Goal: Navigation & Orientation: Find specific page/section

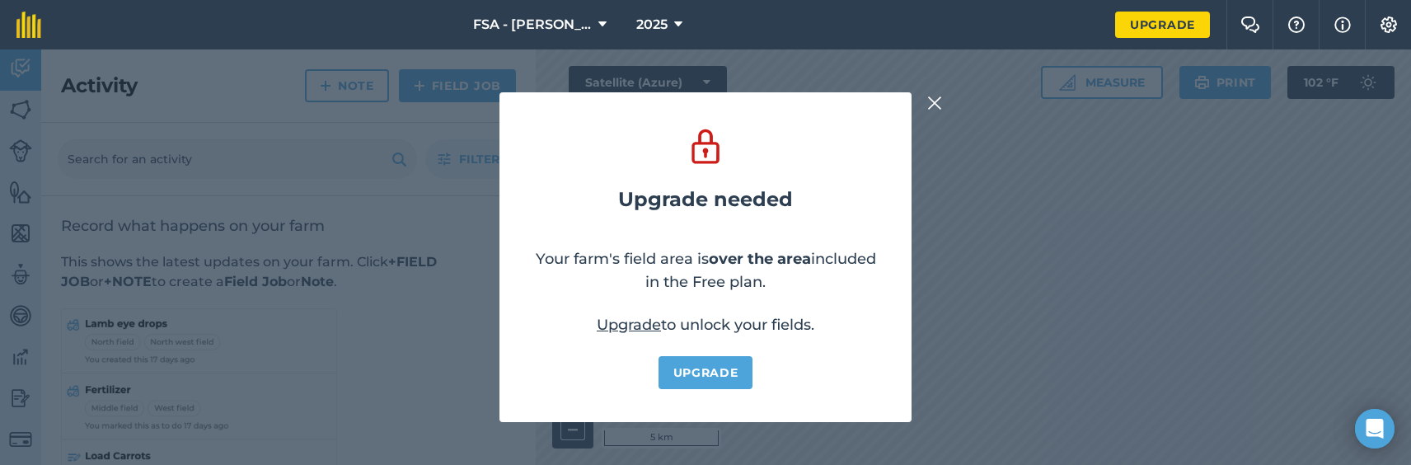
click at [931, 98] on img at bounding box center [934, 103] width 15 height 20
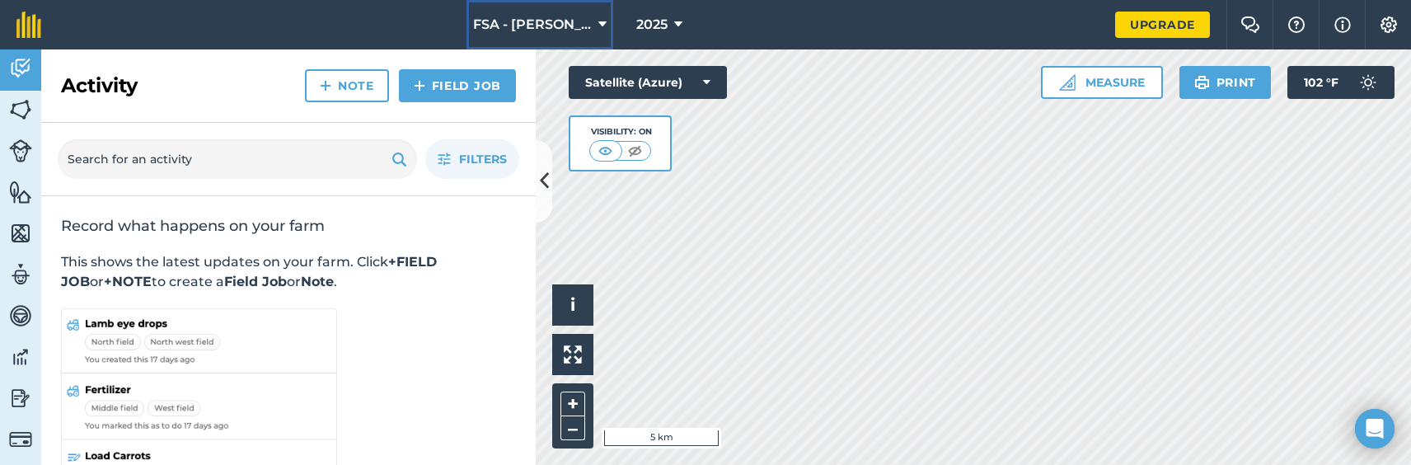
click at [584, 24] on span "FSA - [PERSON_NAME] Farming" at bounding box center [532, 25] width 119 height 20
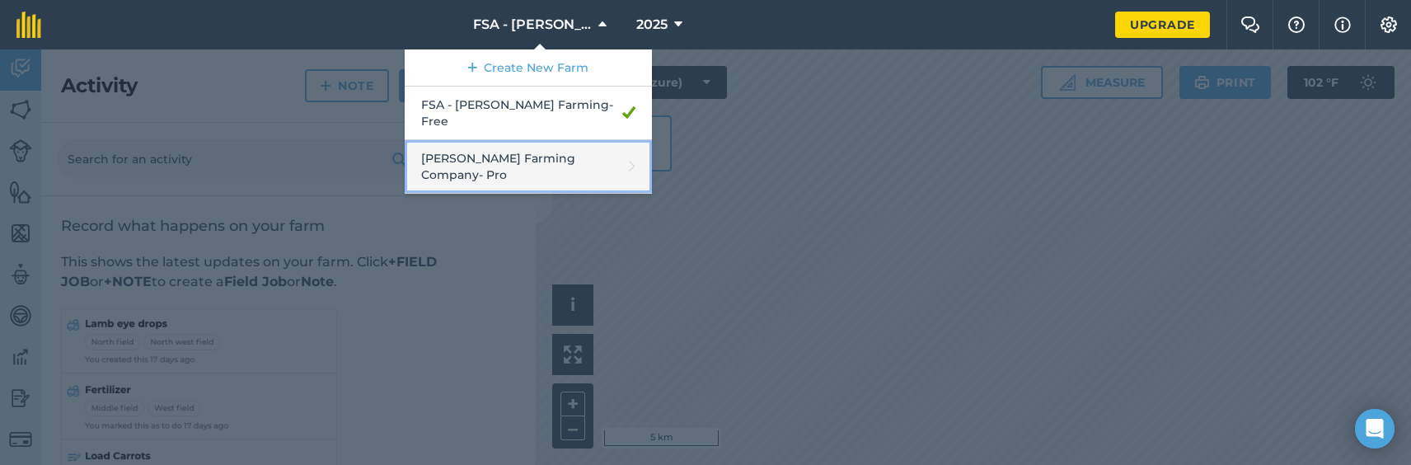
click at [560, 144] on link "[PERSON_NAME] Farming Company - Pro" at bounding box center [528, 167] width 247 height 54
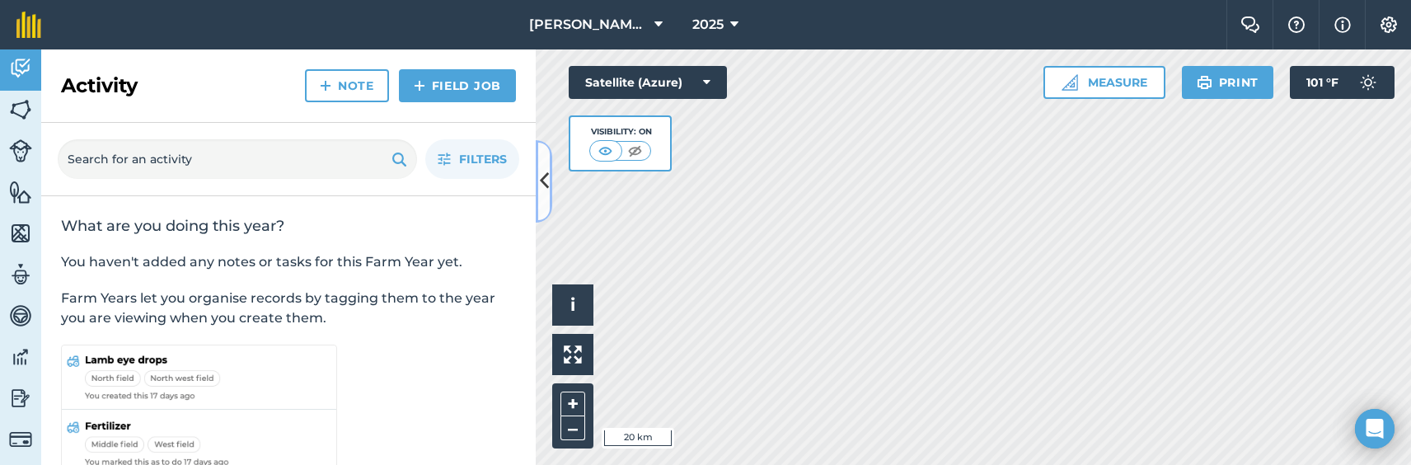
click at [544, 171] on icon at bounding box center [544, 180] width 9 height 29
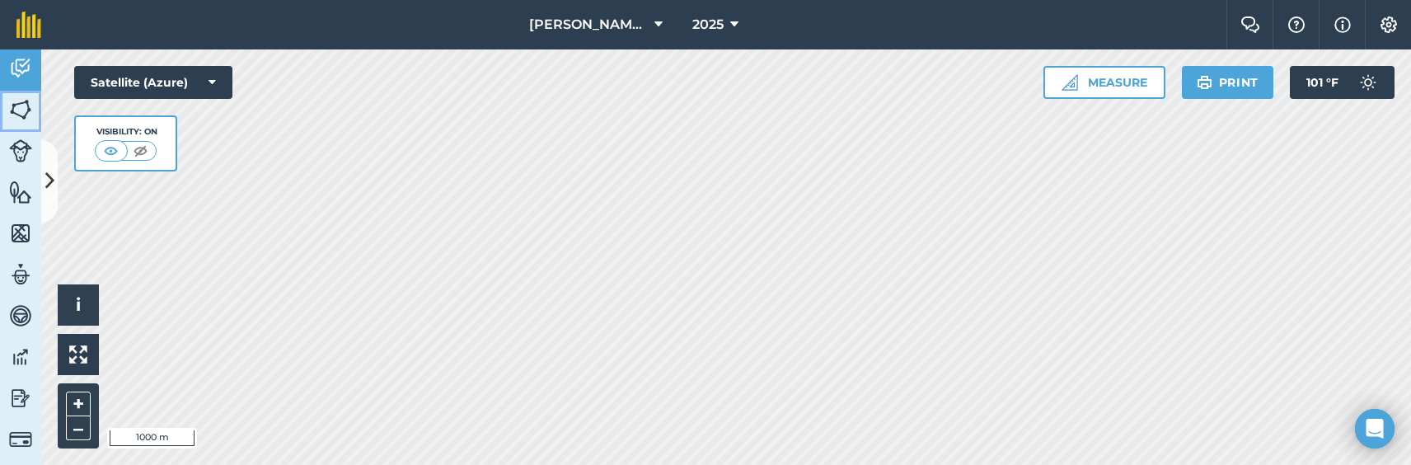
click at [25, 105] on img at bounding box center [20, 109] width 23 height 25
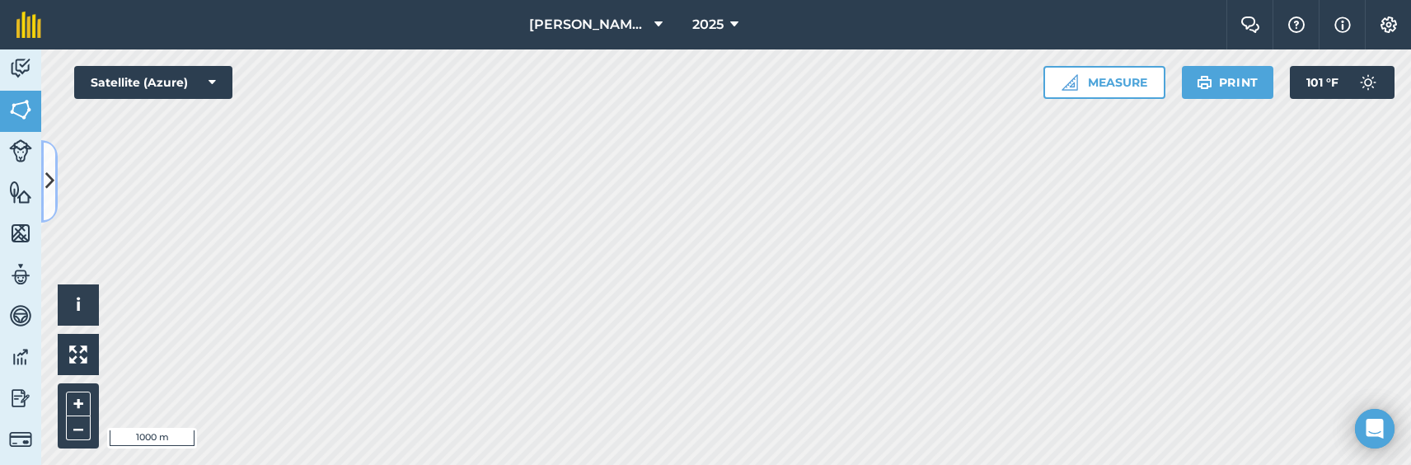
click at [49, 180] on icon at bounding box center [49, 180] width 9 height 29
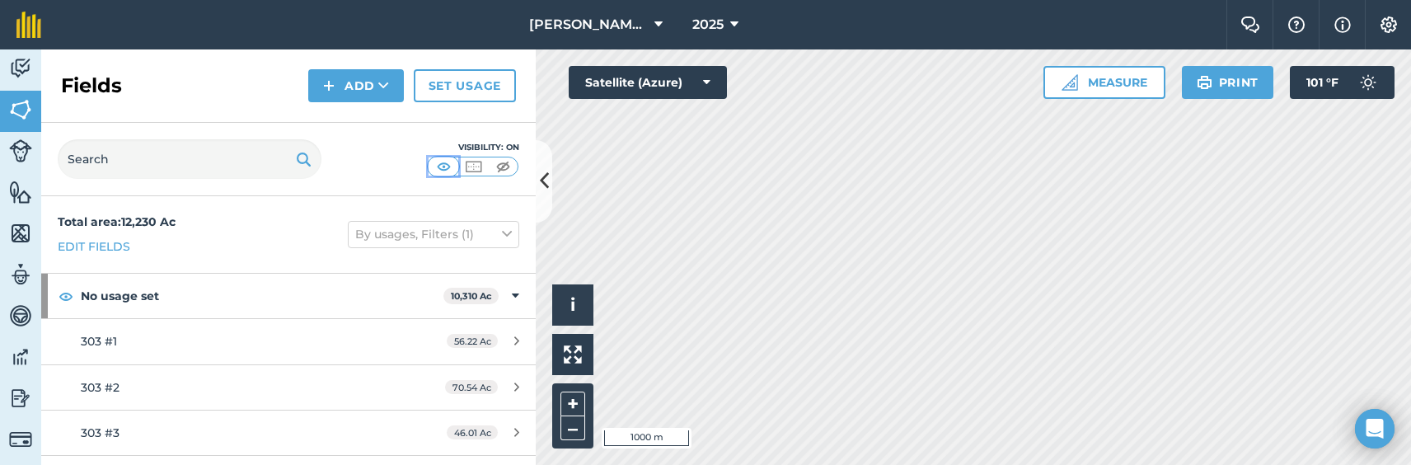
click at [450, 167] on img at bounding box center [443, 166] width 21 height 16
click at [498, 166] on img at bounding box center [503, 166] width 21 height 16
click at [542, 177] on icon at bounding box center [544, 180] width 9 height 29
